Goal: Information Seeking & Learning: Learn about a topic

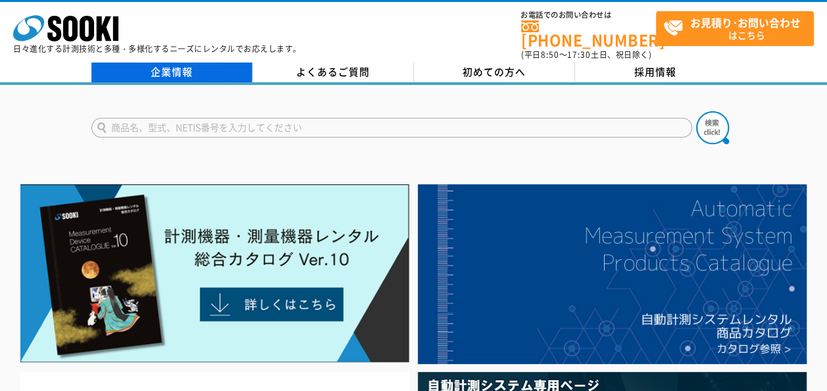
click at [180, 63] on link "企業情報" at bounding box center [171, 72] width 161 height 20
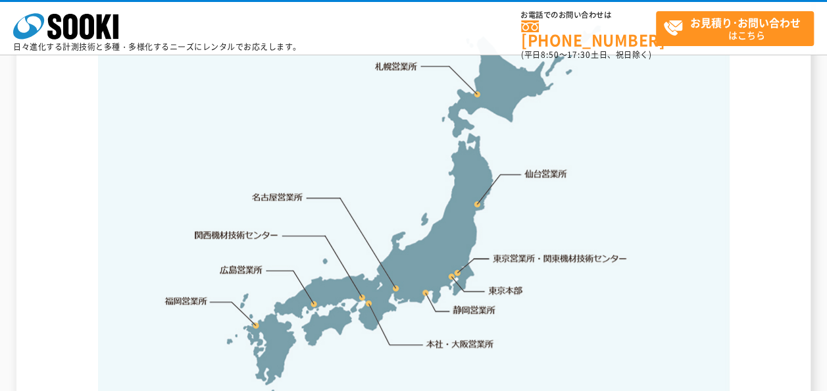
scroll to position [2754, 0]
